Goal: Information Seeking & Learning: Learn about a topic

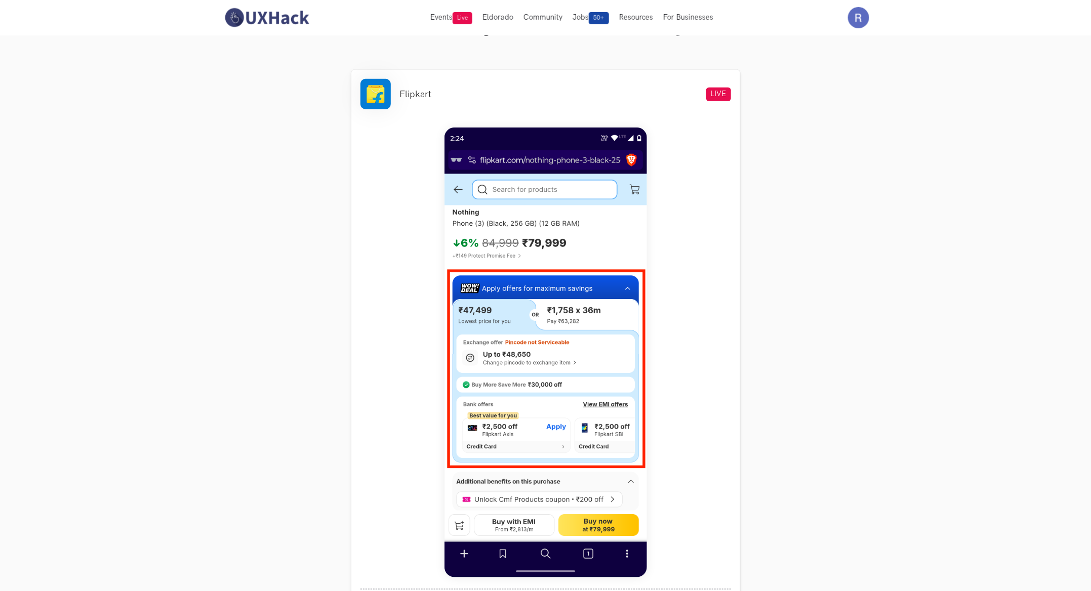
click at [272, 19] on img at bounding box center [267, 17] width 90 height 21
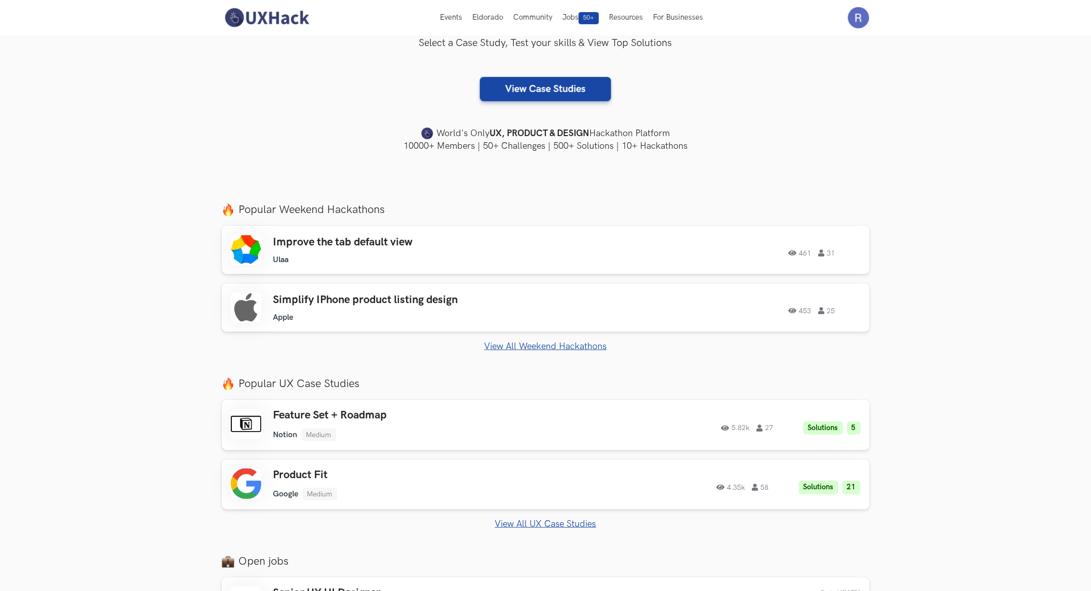
scroll to position [132, 0]
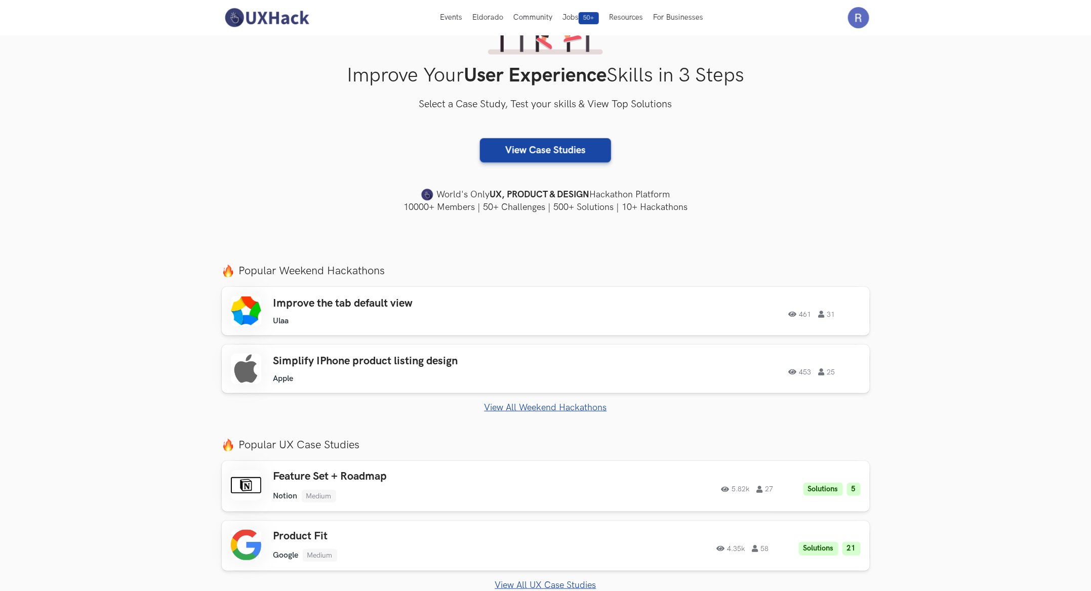
click at [516, 403] on link "View All Weekend Hackathons" at bounding box center [546, 408] width 648 height 11
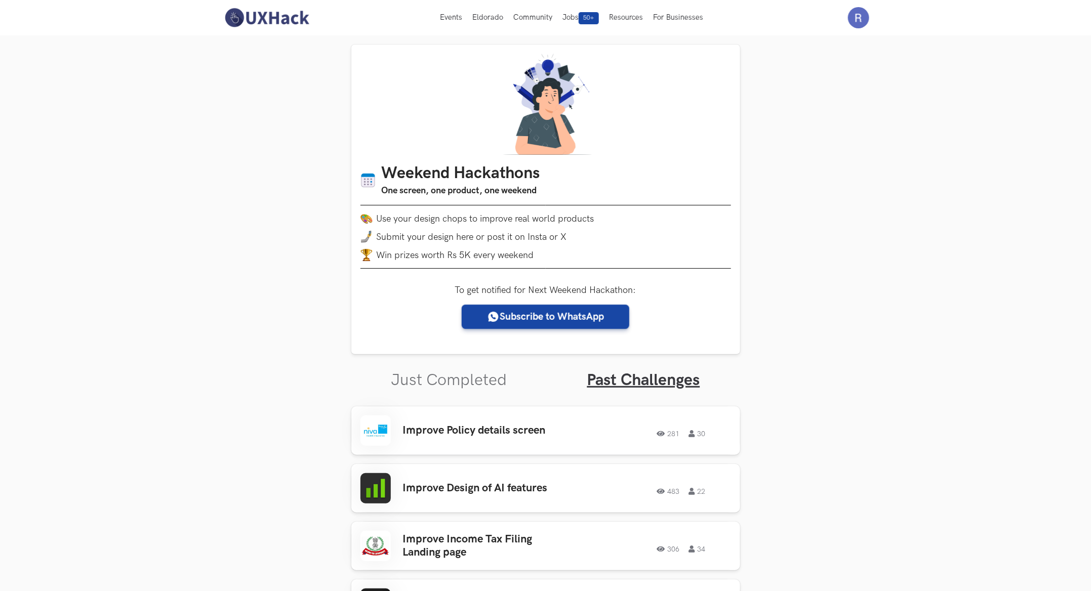
click at [293, 29] on nav "Events Live Eldorado Community Jobs 50+ Resources For Businesses Home My Profil…" at bounding box center [546, 17] width 648 height 35
click at [300, 20] on img at bounding box center [267, 17] width 90 height 21
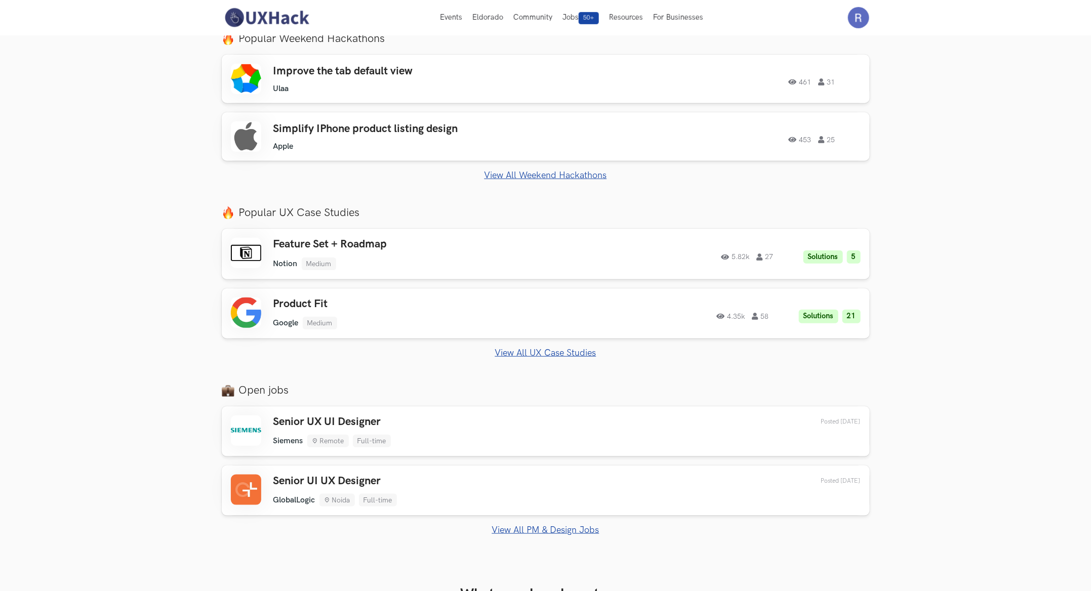
scroll to position [362, 0]
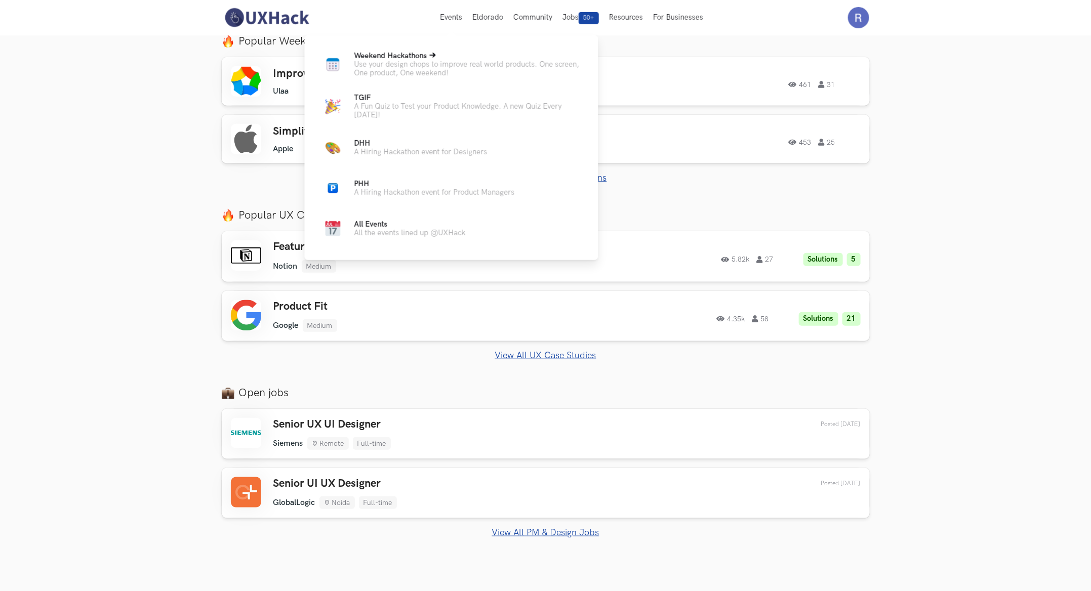
click at [437, 65] on p "Use your design chops to improve real world products. One screen, One product, …" at bounding box center [468, 68] width 228 height 17
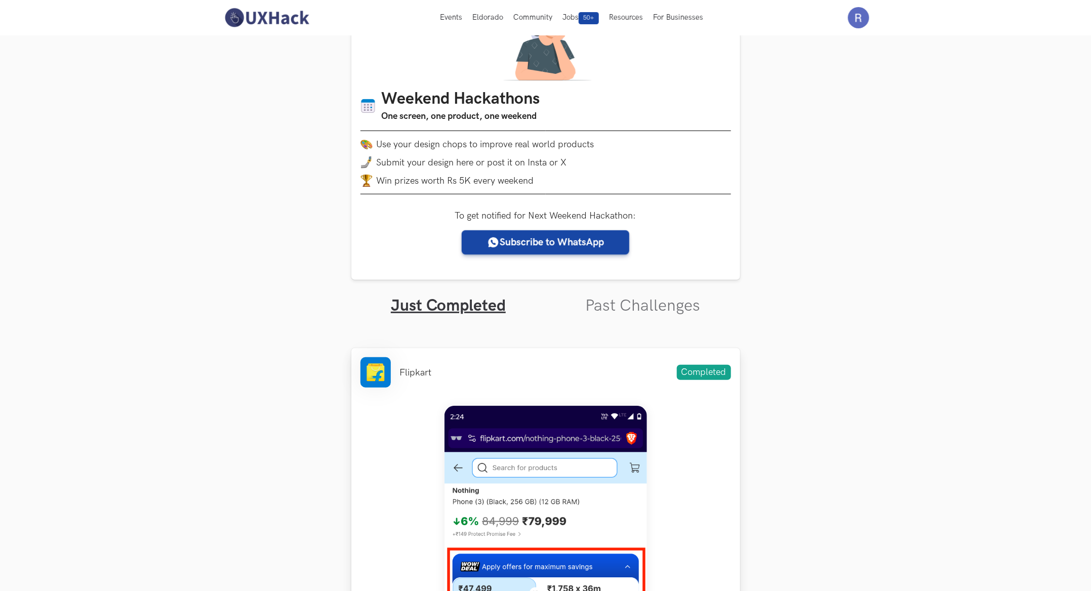
scroll to position [72, 0]
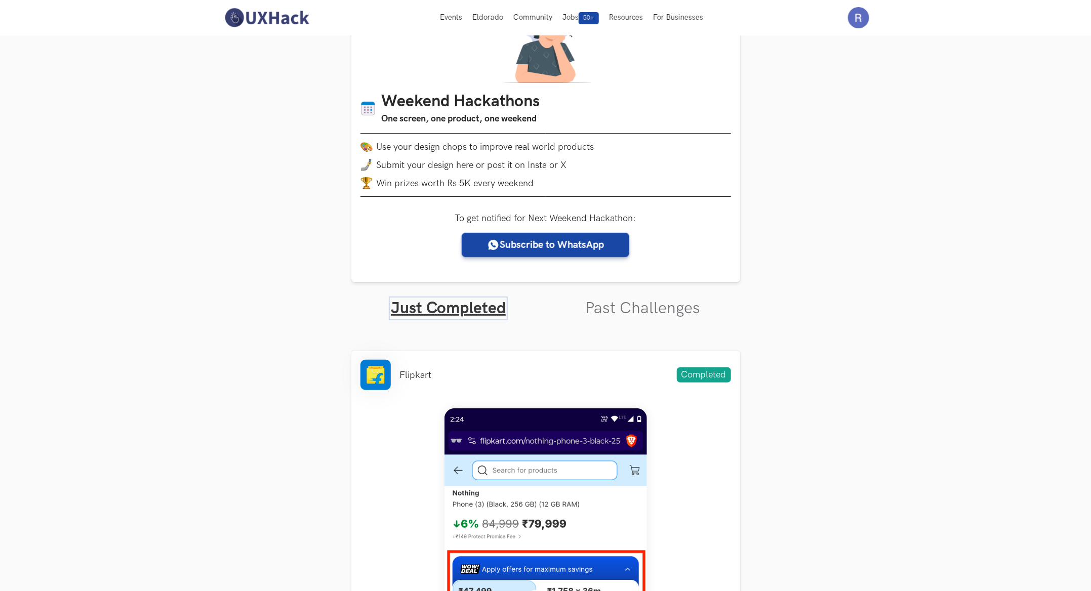
click at [485, 304] on link "Just Completed" at bounding box center [448, 309] width 115 height 20
click at [472, 307] on link "Just Completed" at bounding box center [448, 309] width 115 height 20
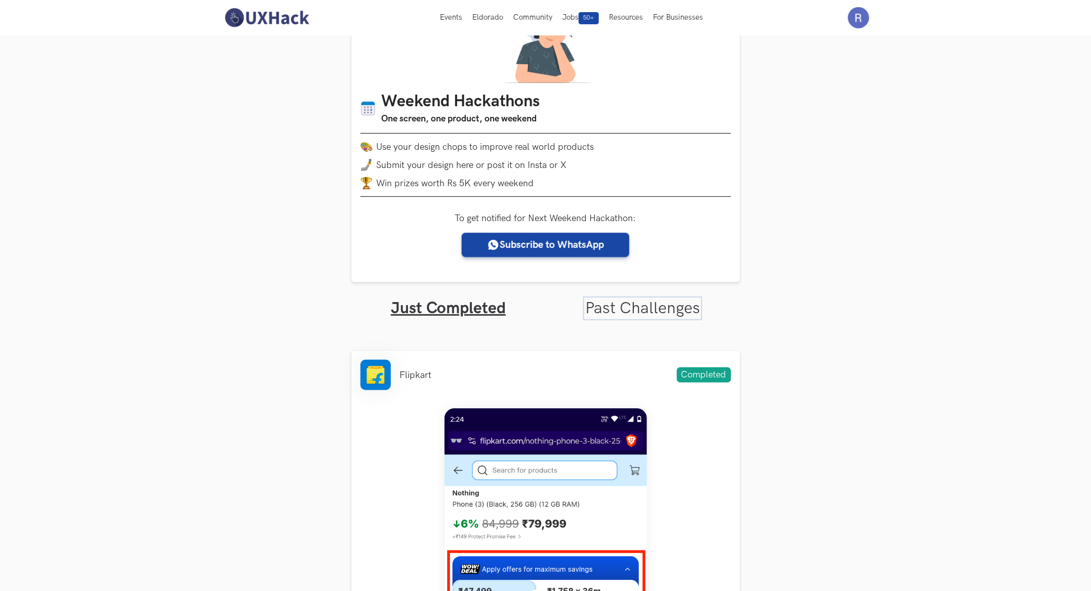
click at [645, 305] on link "Past Challenges" at bounding box center [642, 309] width 115 height 20
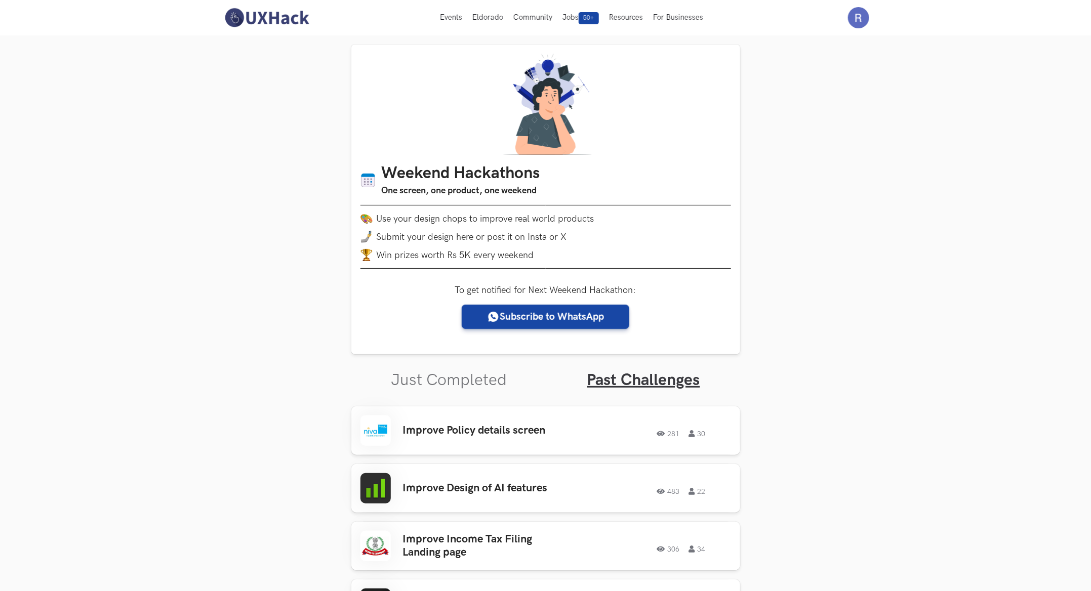
click at [287, 26] on img at bounding box center [267, 17] width 90 height 21
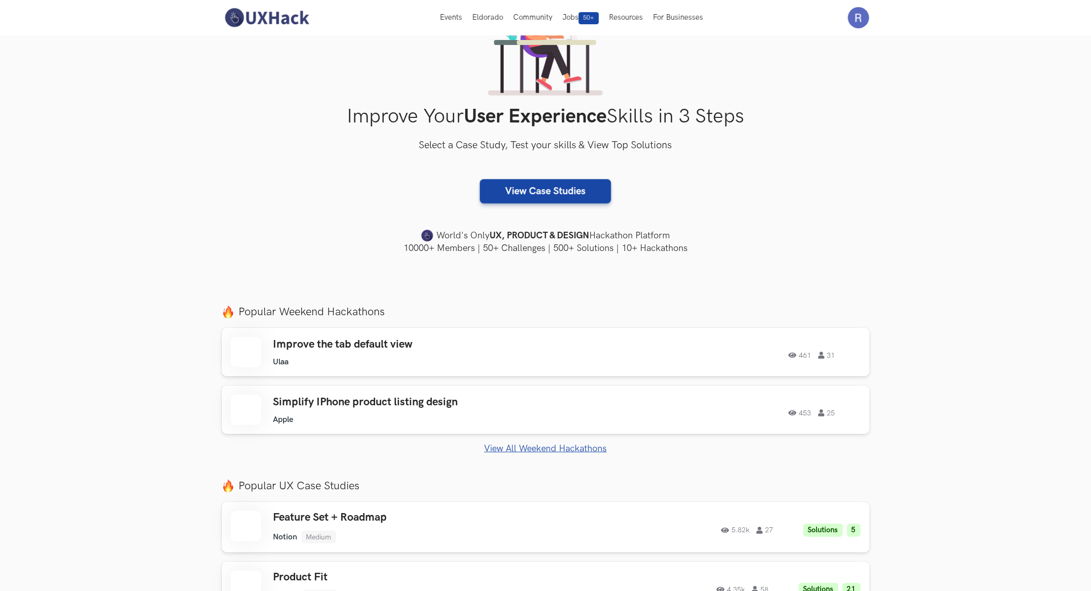
scroll to position [111, 0]
